Goal: Task Accomplishment & Management: Manage account settings

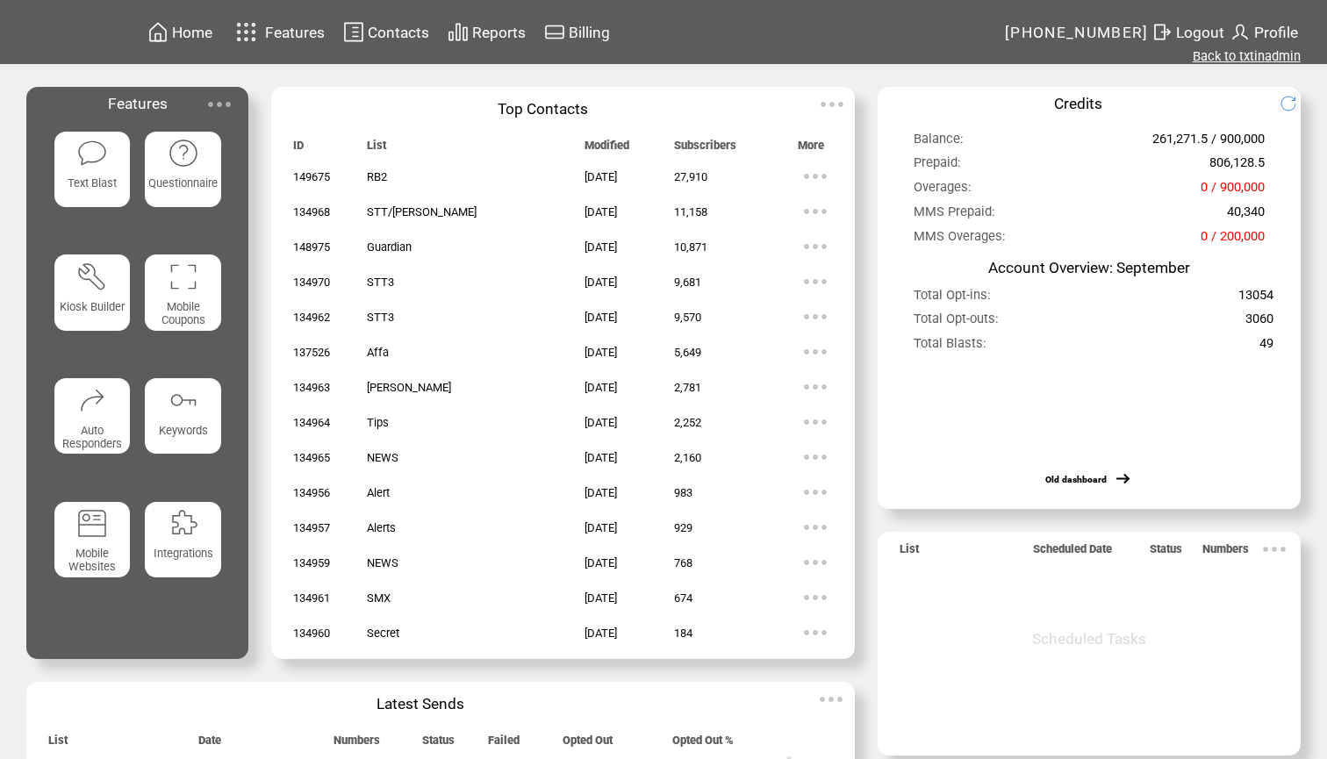
click at [1214, 52] on link "Back to txtinadmin" at bounding box center [1247, 56] width 108 height 16
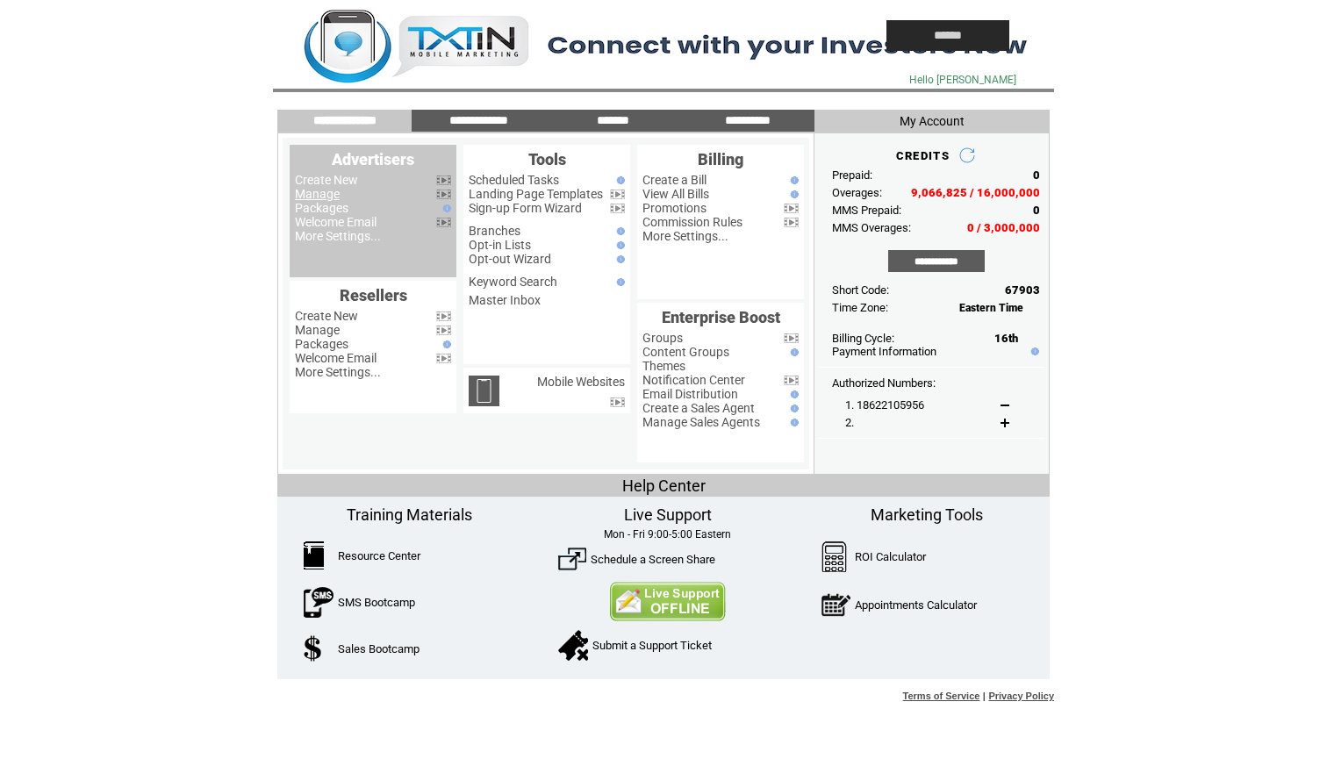
click at [325, 191] on link "Manage" at bounding box center [317, 194] width 45 height 14
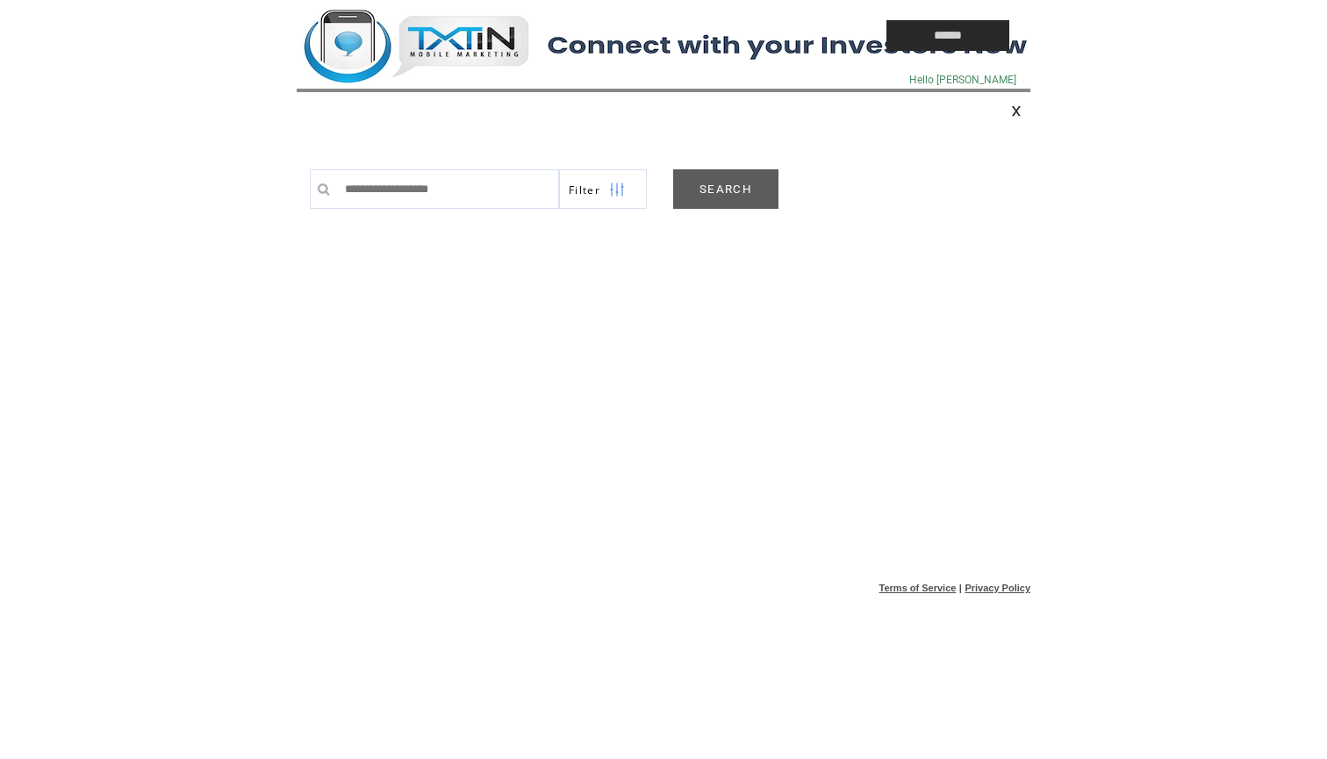
click at [712, 194] on link "SEARCH" at bounding box center [725, 189] width 105 height 40
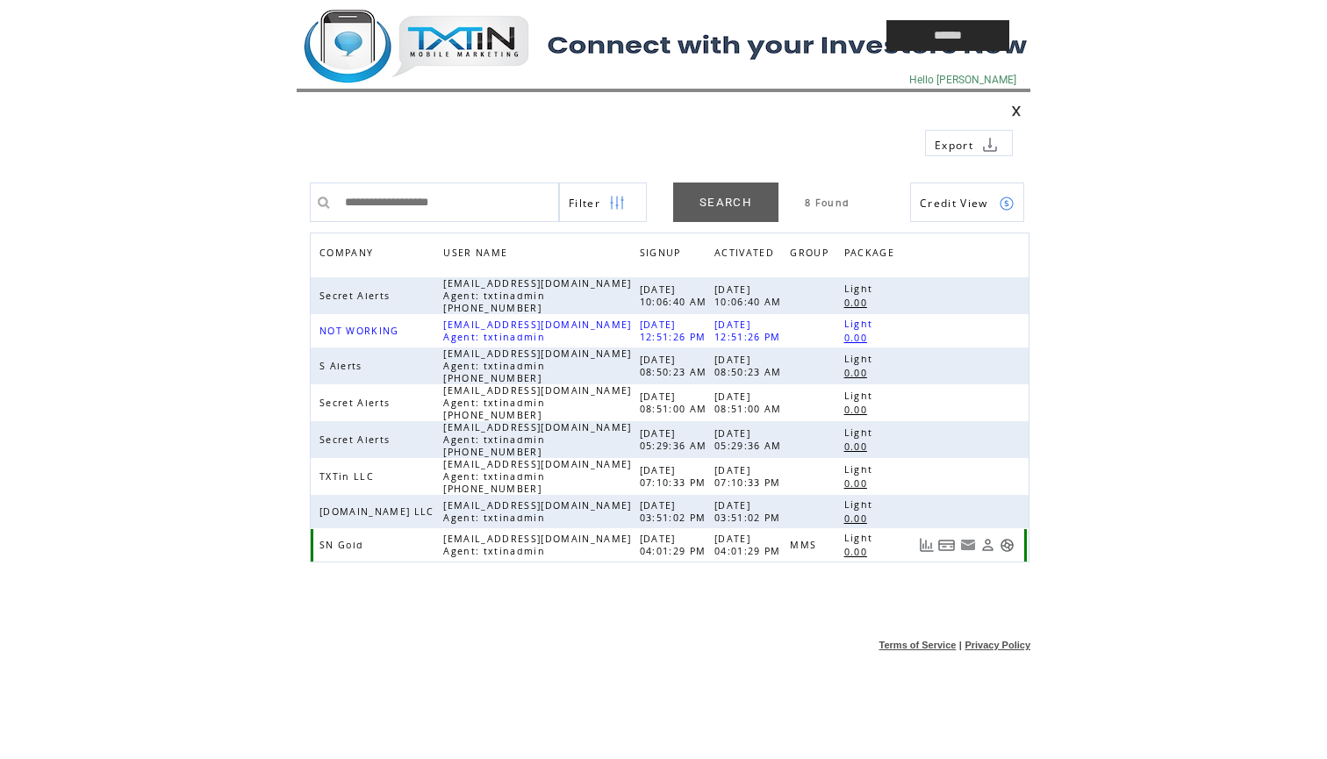
click at [1001, 550] on link at bounding box center [1007, 545] width 15 height 15
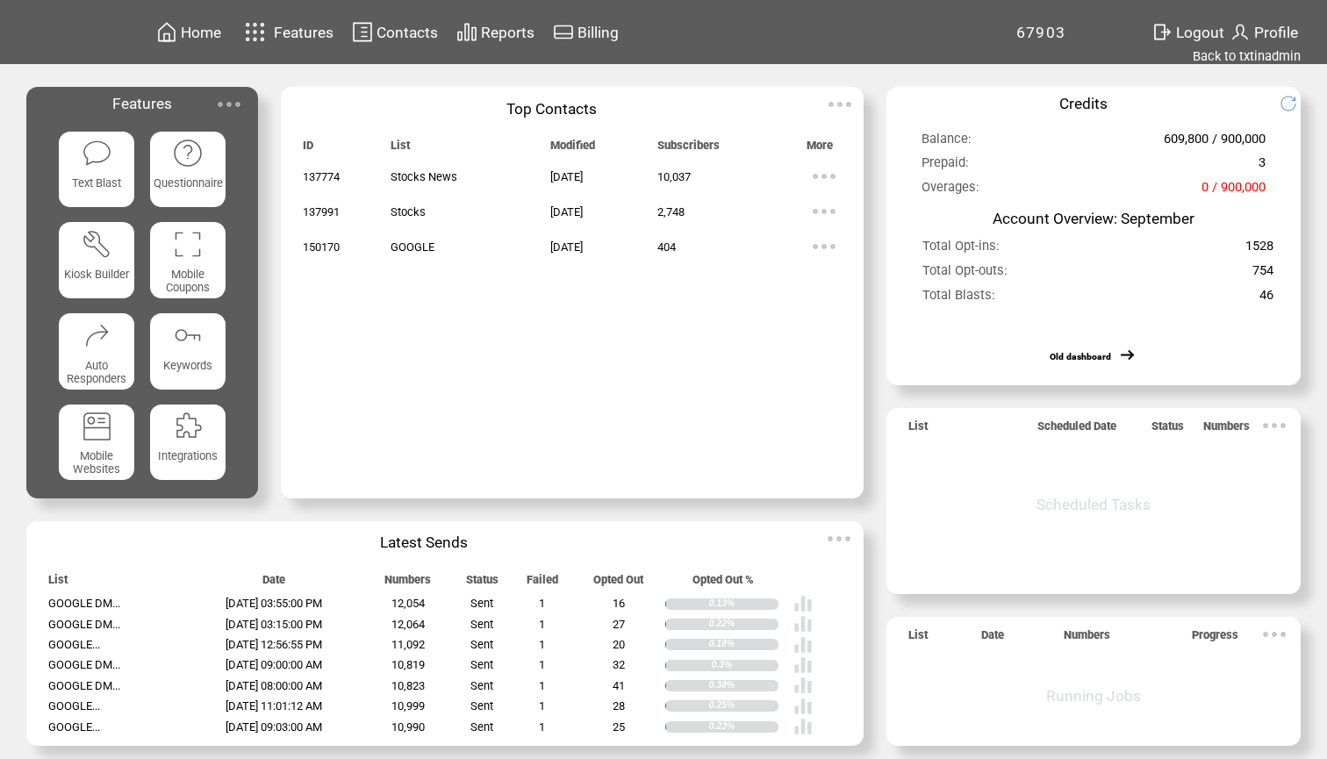
click at [195, 36] on span "Home" at bounding box center [201, 33] width 40 height 18
